Goal: Task Accomplishment & Management: Use online tool/utility

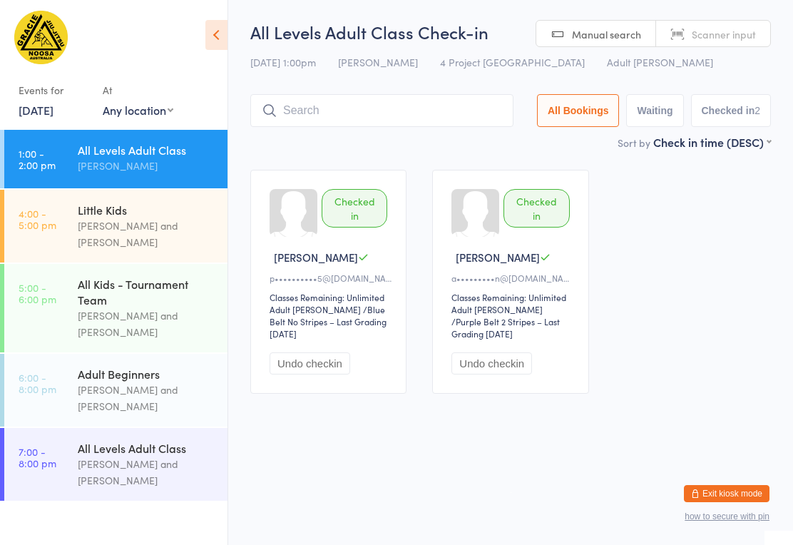
click at [379, 92] on div "All Levels Adult Class Check-in [DATE] 1:00pm [PERSON_NAME] 4 Project Ave Noosa…" at bounding box center [510, 77] width 521 height 114
click at [436, 109] on input "search" at bounding box center [381, 110] width 263 height 33
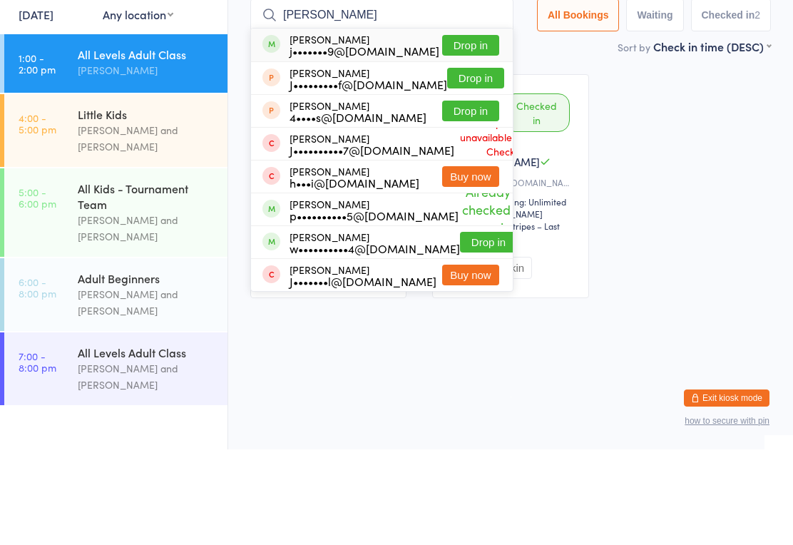
type input "[PERSON_NAME]"
click at [472, 130] on button "Drop in" at bounding box center [470, 140] width 57 height 21
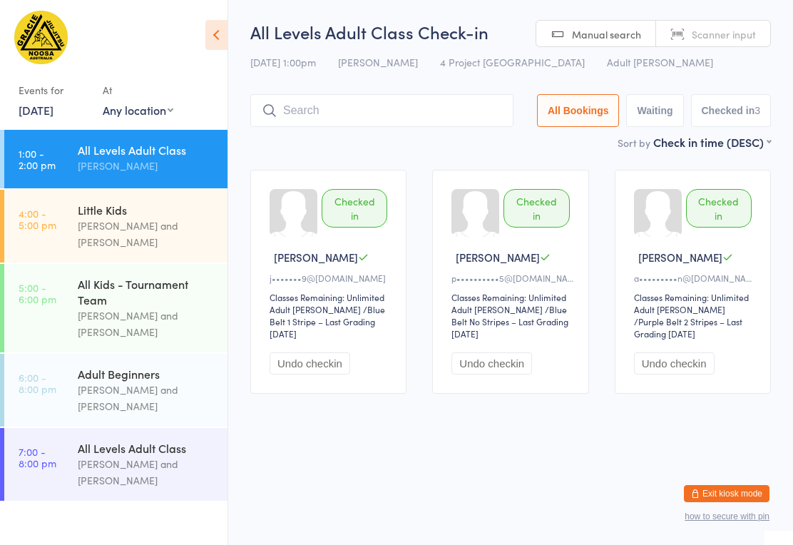
click at [381, 108] on input "search" at bounding box center [381, 110] width 263 height 33
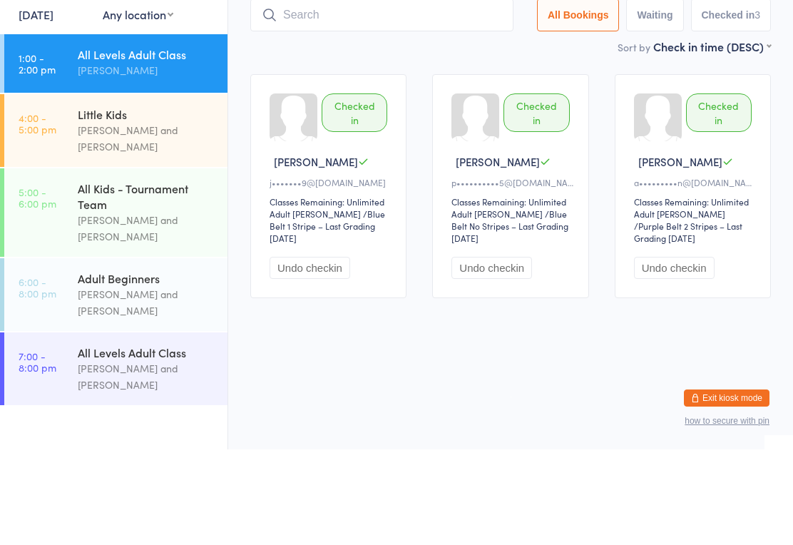
type input "R"
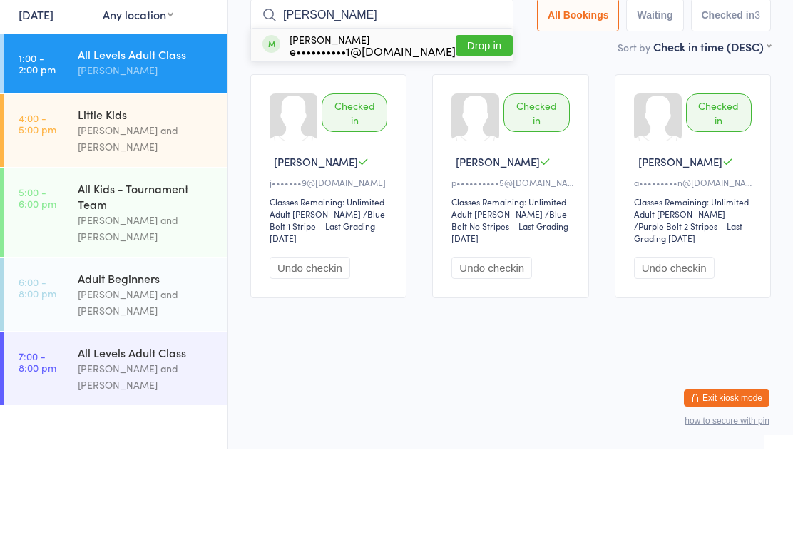
type input "[PERSON_NAME]"
click at [478, 130] on button "Drop in" at bounding box center [484, 140] width 57 height 21
